Goal: Book appointment/travel/reservation

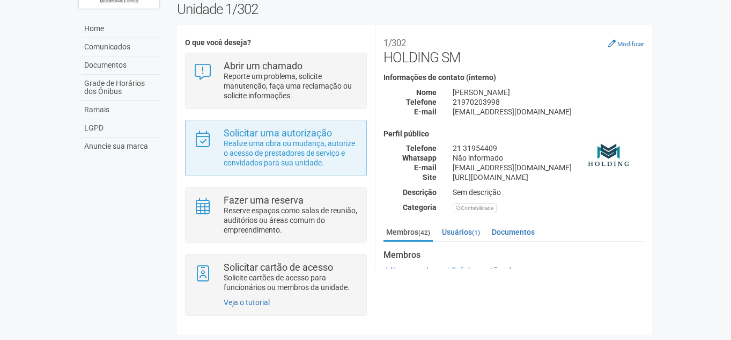
scroll to position [63, 0]
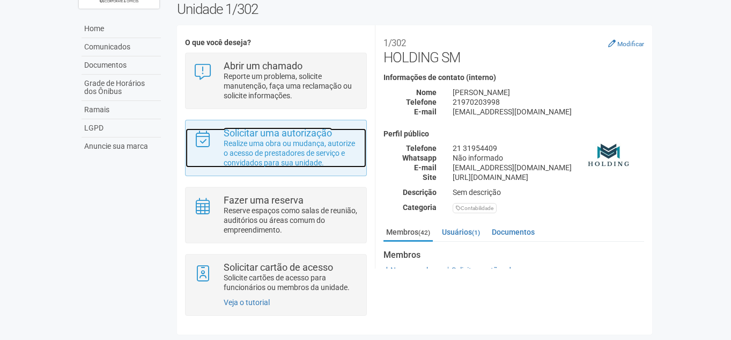
click at [297, 142] on p "Realize uma obra ou mudança, autorize o acesso de prestadores de serviço e conv…" at bounding box center [291, 152] width 135 height 29
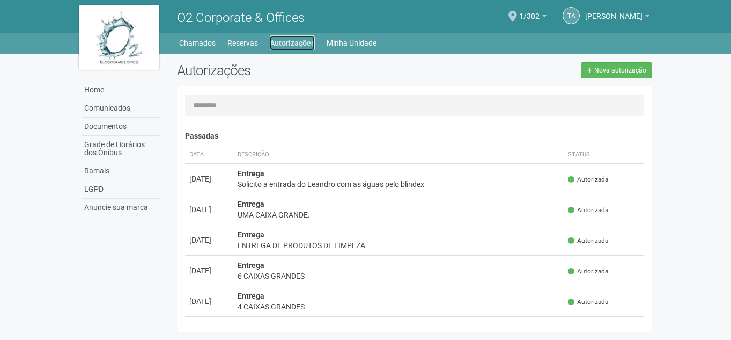
click at [288, 37] on link "Autorizações" at bounding box center [292, 42] width 45 height 15
click at [237, 43] on link "Reservas" at bounding box center [242, 42] width 31 height 15
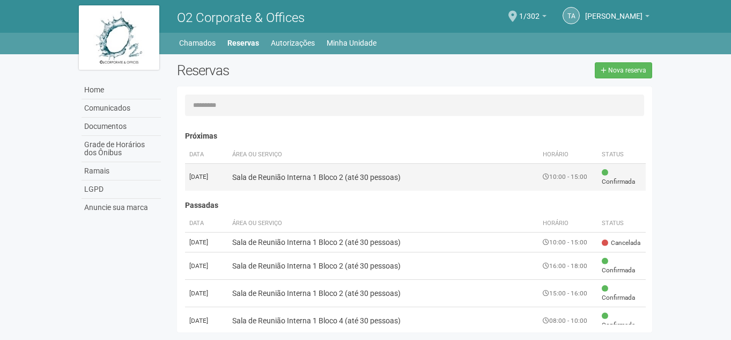
click at [421, 174] on td "Sala de Reunião Interna 1 Bloco 2 (até 30 pessoas)" at bounding box center [383, 176] width 311 height 27
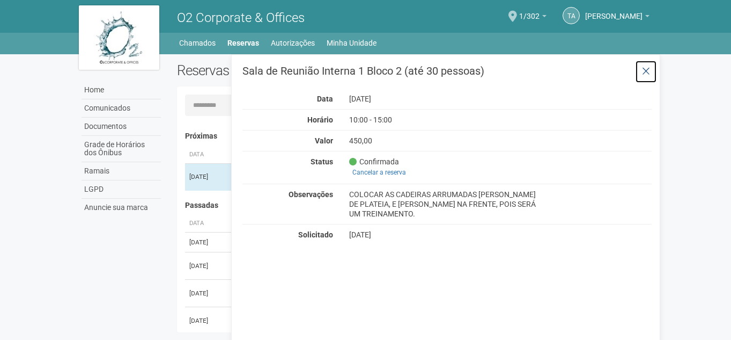
click at [649, 69] on icon at bounding box center [646, 71] width 8 height 11
